Goal: Task Accomplishment & Management: Manage account settings

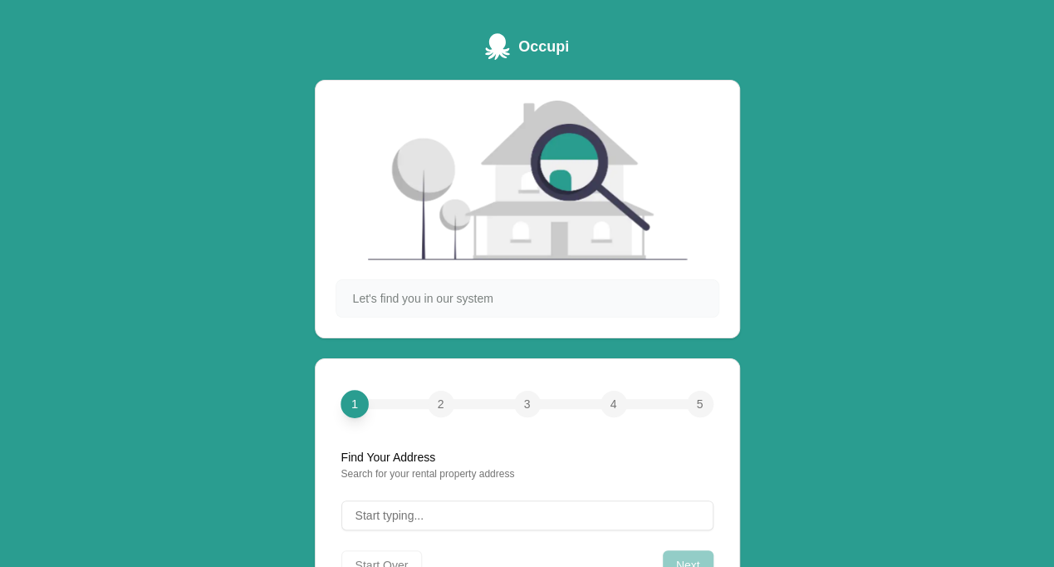
click at [530, 41] on span "Occupi" at bounding box center [543, 46] width 51 height 23
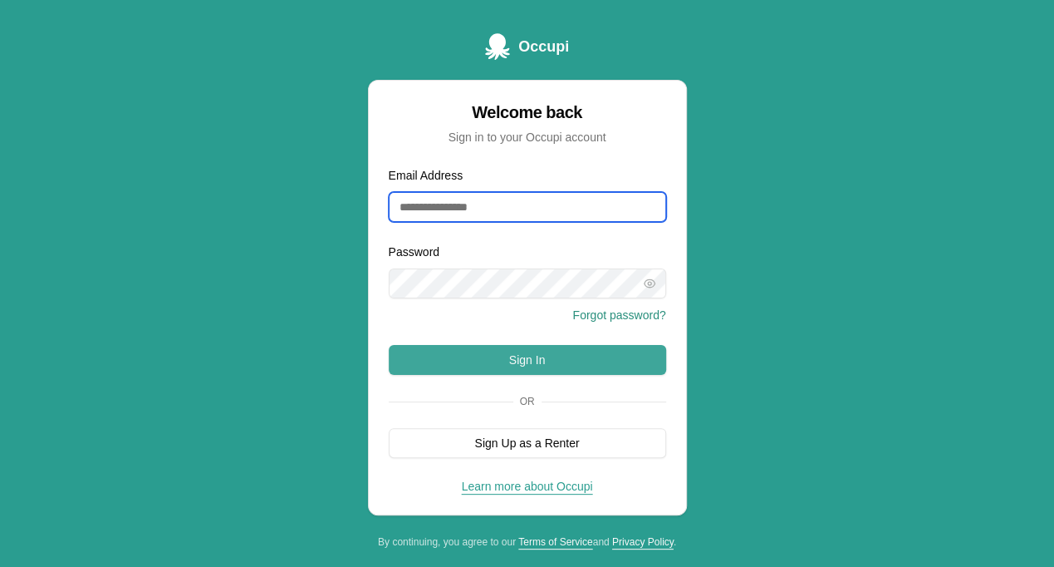
type input "**********"
click at [512, 358] on button "Sign In" at bounding box center [528, 360] width 278 height 30
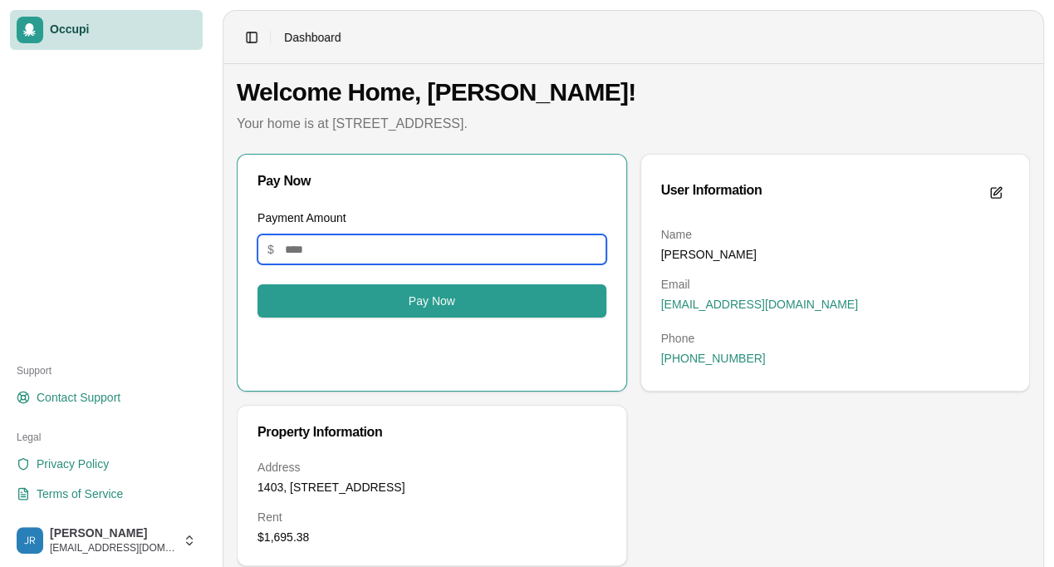
click at [396, 248] on input "Payment Amount" at bounding box center [432, 249] width 349 height 30
click at [513, 199] on div "Pay Now" at bounding box center [432, 181] width 389 height 53
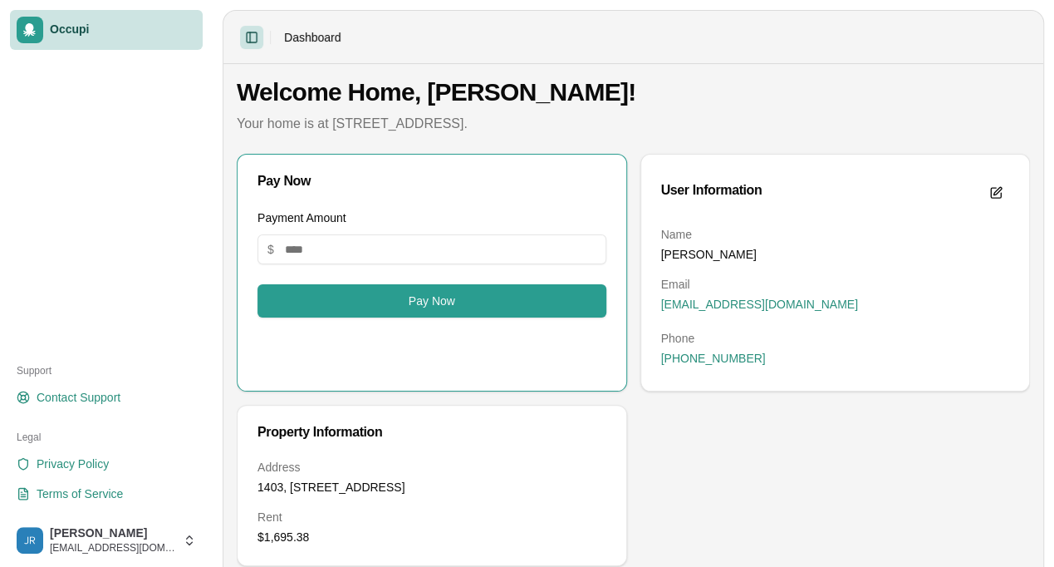
click at [250, 37] on button "Toggle Sidebar" at bounding box center [251, 37] width 23 height 23
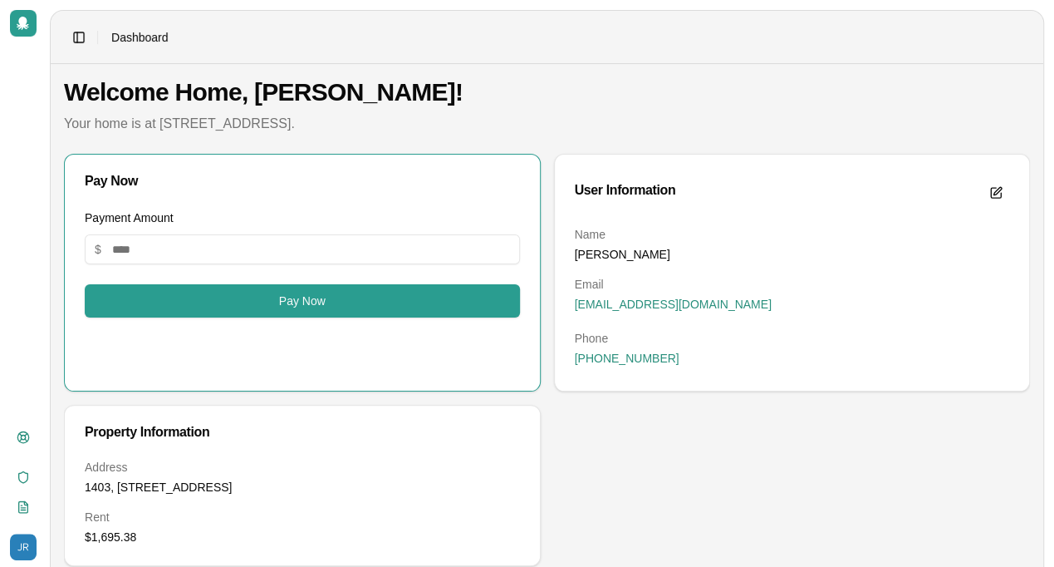
click at [34, 25] on div at bounding box center [23, 23] width 27 height 27
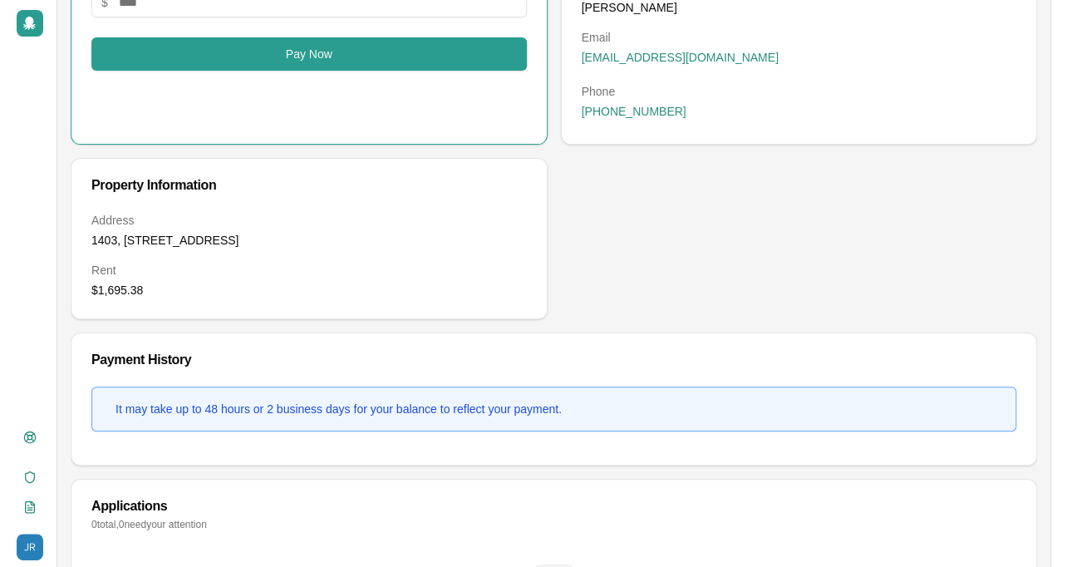
scroll to position [249, 0]
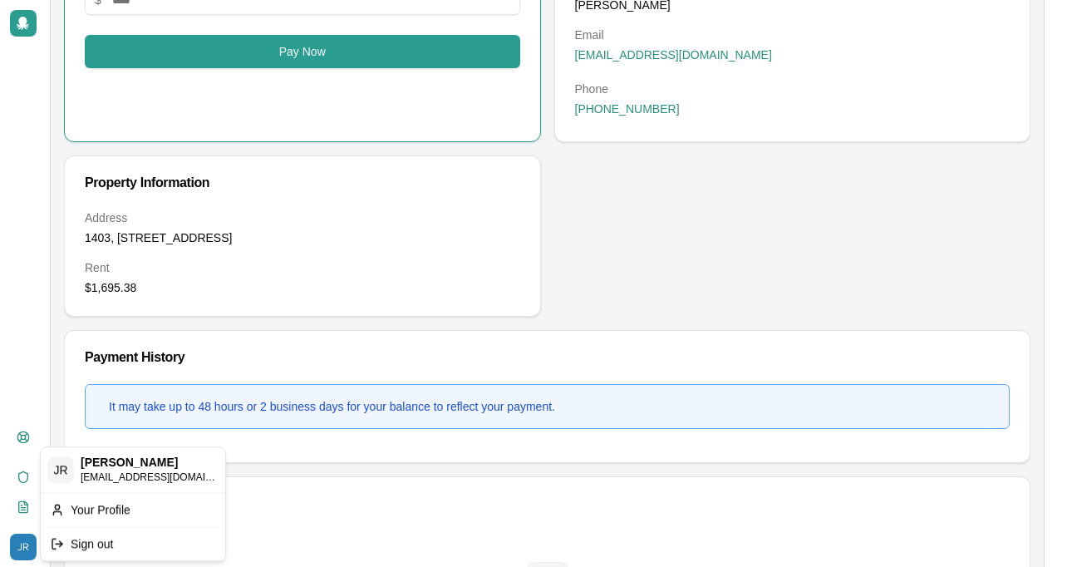
click at [22, 317] on html "Occupi Support Contact Support Legal Privacy Policy Terms of Service Jose Rodri…" at bounding box center [533, 34] width 1067 height 567
click at [92, 509] on div "Your Profile" at bounding box center [133, 509] width 178 height 27
